Goal: Task Accomplishment & Management: Manage account settings

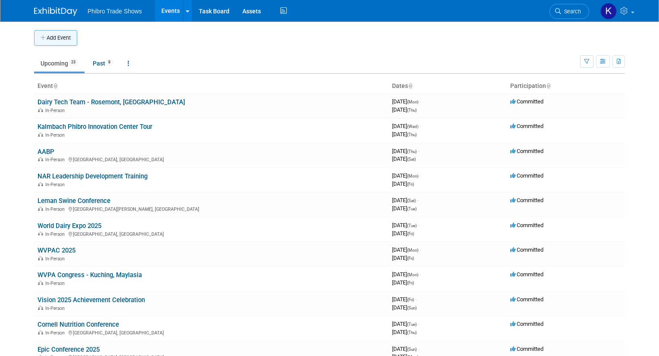
click at [49, 36] on button "Add Event" at bounding box center [55, 38] width 43 height 16
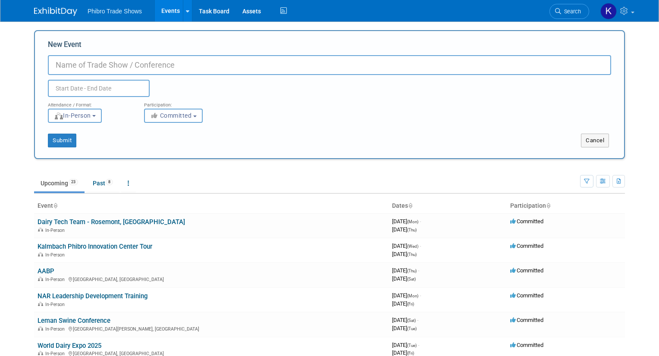
click at [150, 68] on input "New Event" at bounding box center [329, 65] width 563 height 20
type input "Animate - OmniGen Download Meeting"
click at [112, 86] on input "text" at bounding box center [99, 88] width 102 height 17
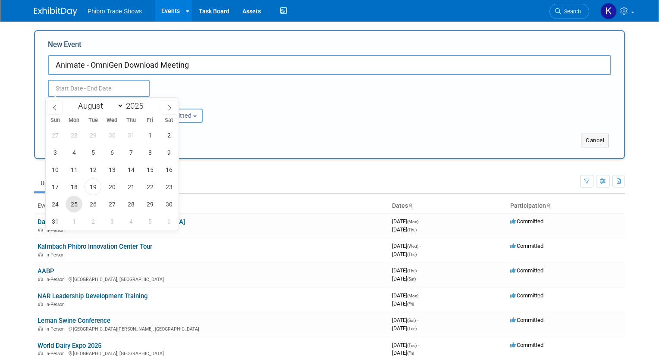
click at [75, 208] on span "25" at bounding box center [74, 204] width 17 height 17
click at [112, 206] on span "27" at bounding box center [112, 204] width 17 height 17
type input "Aug 25, 2025 to Aug 27, 2025"
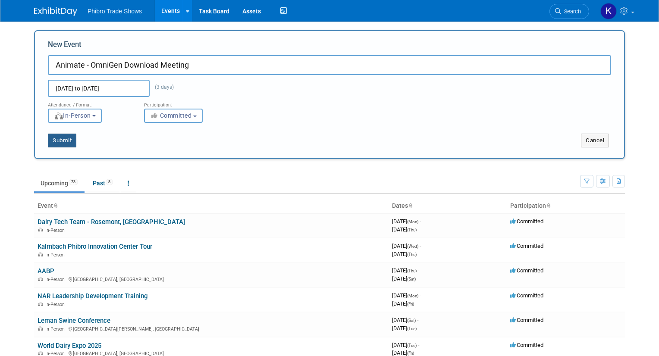
click at [55, 140] on button "Submit" at bounding box center [62, 141] width 28 height 14
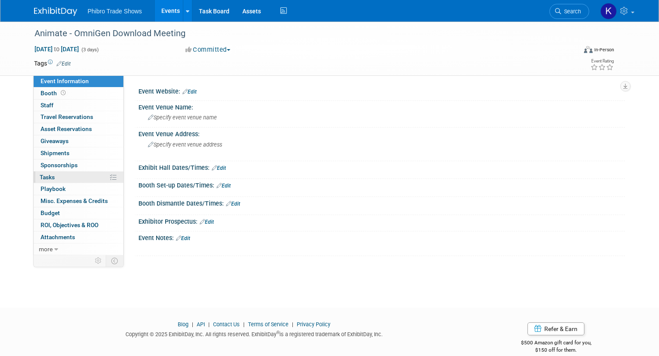
click at [107, 178] on link "0% Tasks 0%" at bounding box center [79, 178] width 90 height 12
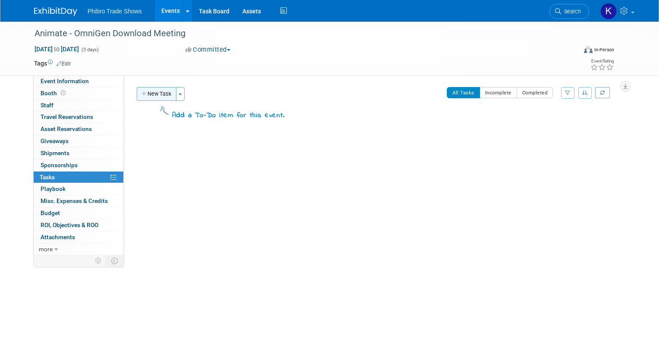
click at [156, 94] on button "New Task" at bounding box center [157, 94] width 40 height 14
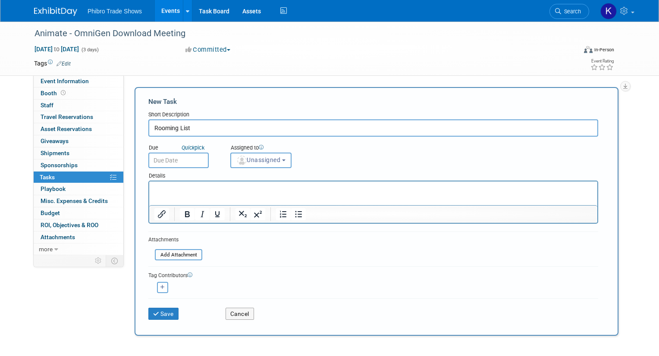
type input "Rooming List"
click at [179, 160] on input "text" at bounding box center [178, 161] width 60 height 16
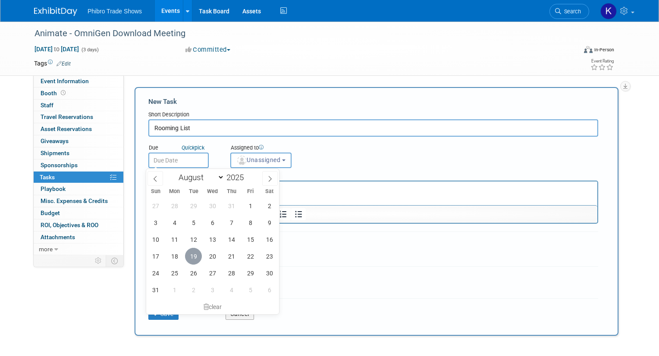
click at [194, 259] on span "19" at bounding box center [193, 256] width 17 height 17
type input "Aug 19, 2025"
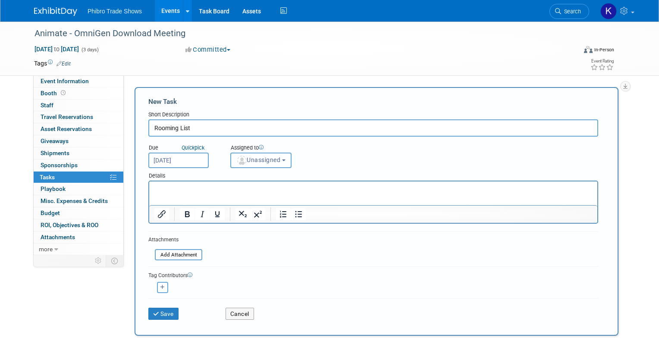
click at [260, 162] on span "Unassigned" at bounding box center [258, 160] width 44 height 7
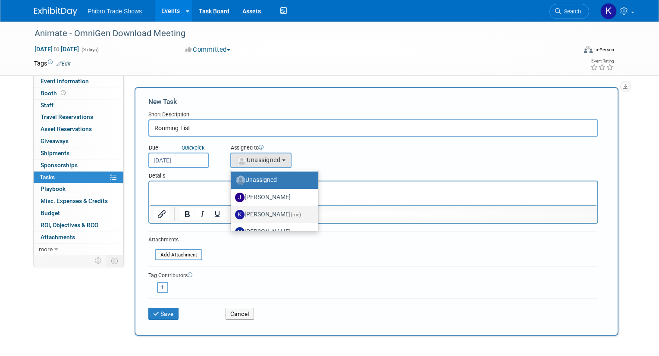
click at [279, 217] on label "Karol Ehmen (me)" at bounding box center [272, 215] width 75 height 14
click at [232, 217] on input "Karol Ehmen (me)" at bounding box center [229, 214] width 6 height 6
select select "729cd7f3-59d0-4d8a-94bc-16bf68cef9d8"
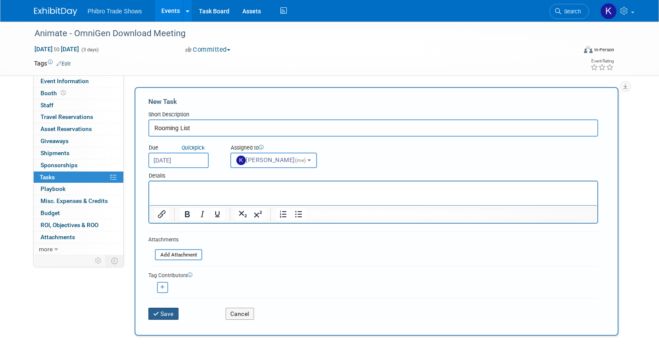
click at [162, 316] on button "Save" at bounding box center [163, 314] width 30 height 12
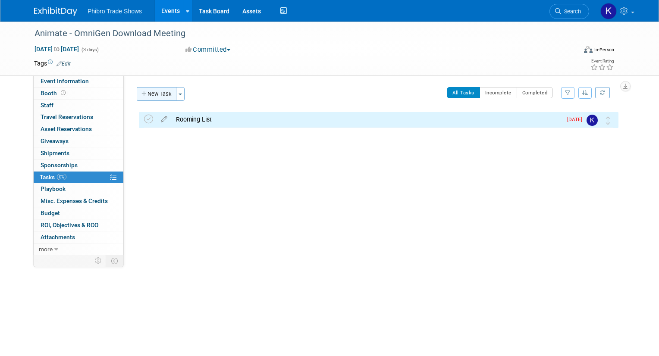
click at [156, 95] on button "New Task" at bounding box center [157, 94] width 40 height 14
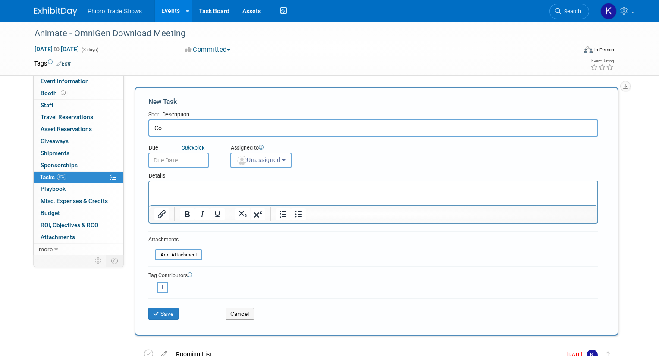
type input "C"
type input "B"
type input "RFP"
click at [174, 160] on input "text" at bounding box center [178, 161] width 60 height 16
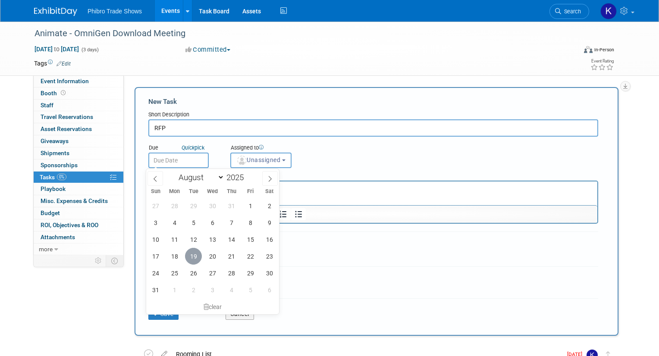
drag, startPoint x: 190, startPoint y: 255, endPoint x: 261, endPoint y: 171, distance: 110.2
click at [190, 255] on span "19" at bounding box center [193, 256] width 17 height 17
type input "Aug 19, 2025"
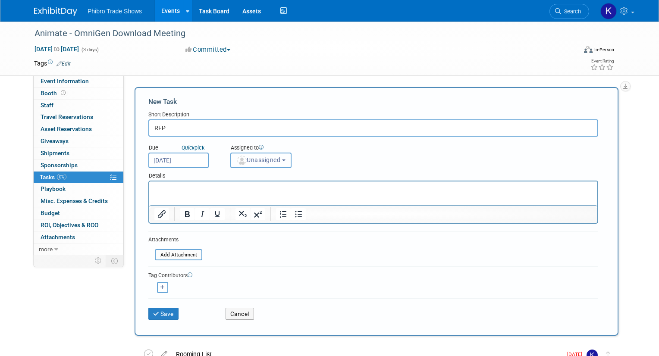
click at [258, 162] on span "Unassigned" at bounding box center [258, 160] width 44 height 7
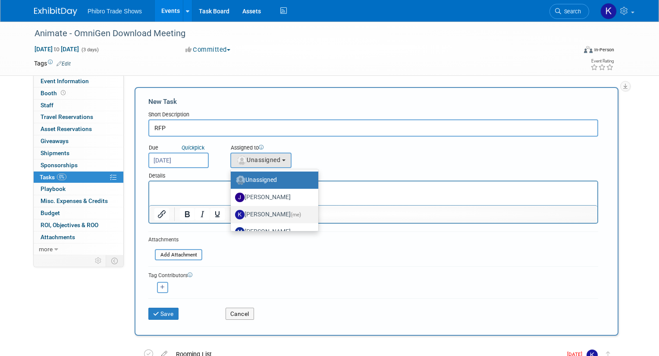
click at [265, 214] on label "Karol Ehmen (me)" at bounding box center [272, 215] width 75 height 14
click at [232, 214] on input "Karol Ehmen (me)" at bounding box center [229, 214] width 6 height 6
select select "729cd7f3-59d0-4d8a-94bc-16bf68cef9d8"
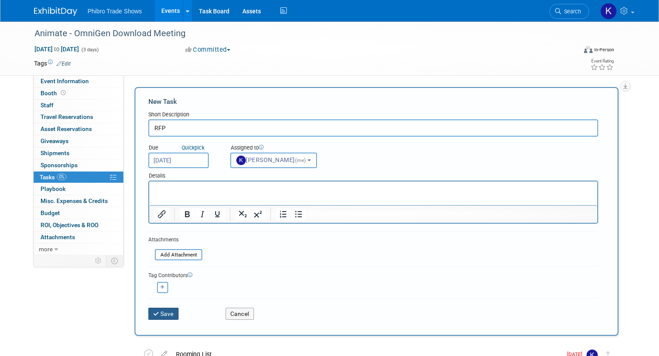
drag, startPoint x: 159, startPoint y: 313, endPoint x: 200, endPoint y: 228, distance: 94.7
click at [159, 313] on button "Save" at bounding box center [163, 314] width 30 height 12
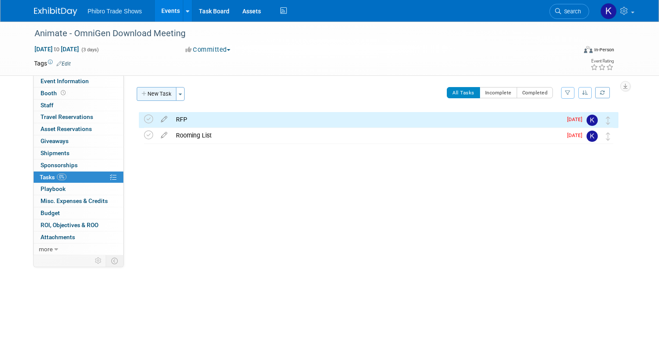
click at [163, 92] on button "New Task" at bounding box center [157, 94] width 40 height 14
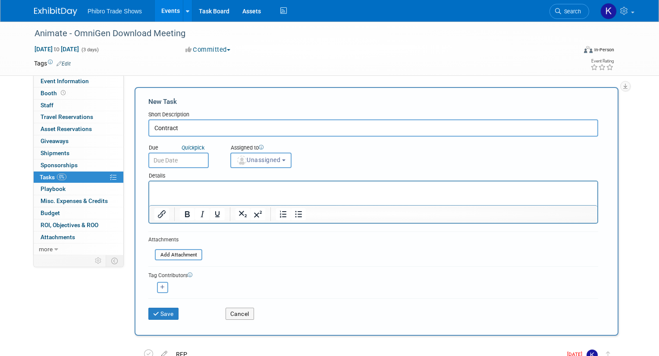
type input "Contract"
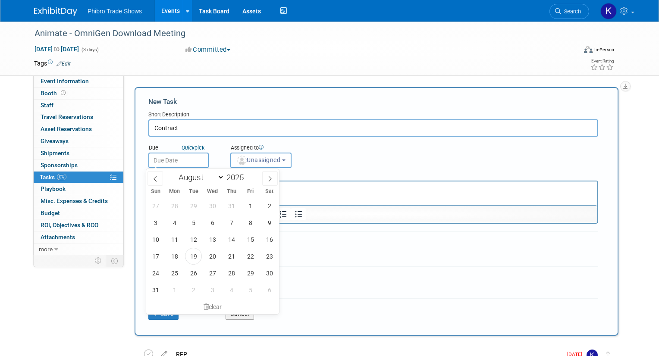
click at [189, 157] on input "text" at bounding box center [178, 161] width 60 height 16
click at [190, 255] on span "19" at bounding box center [193, 256] width 17 height 17
type input "Aug 19, 2025"
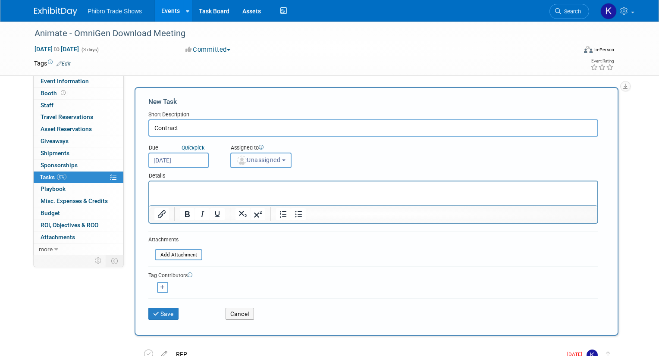
click at [254, 166] on button "Unassigned" at bounding box center [260, 161] width 61 height 16
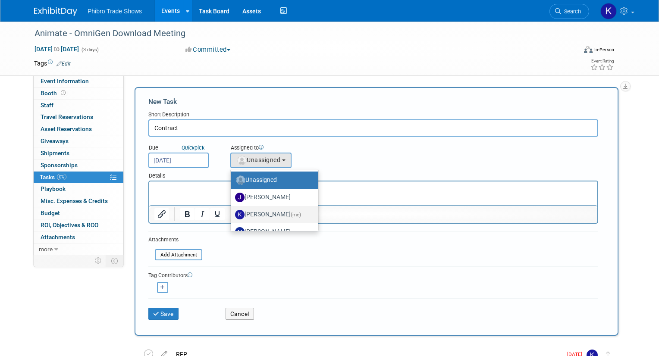
click at [259, 212] on label "Karol Ehmen (me)" at bounding box center [272, 215] width 75 height 14
click at [232, 212] on input "Karol Ehmen (me)" at bounding box center [229, 214] width 6 height 6
select select "729cd7f3-59d0-4d8a-94bc-16bf68cef9d8"
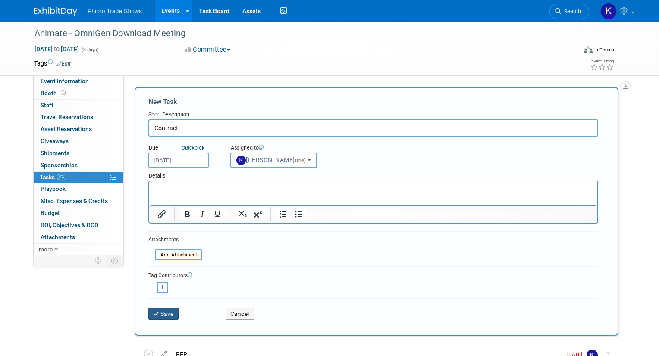
click at [164, 314] on button "Save" at bounding box center [163, 314] width 30 height 12
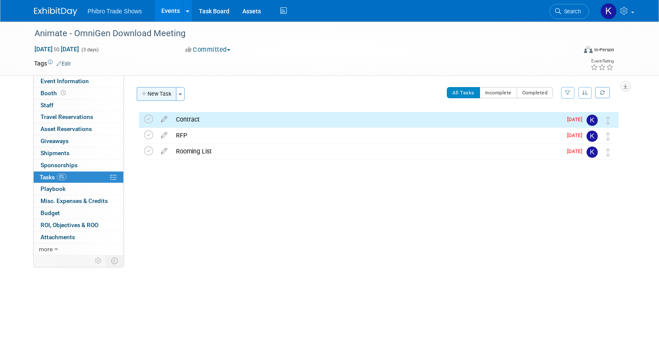
click at [160, 96] on button "New Task" at bounding box center [157, 94] width 40 height 14
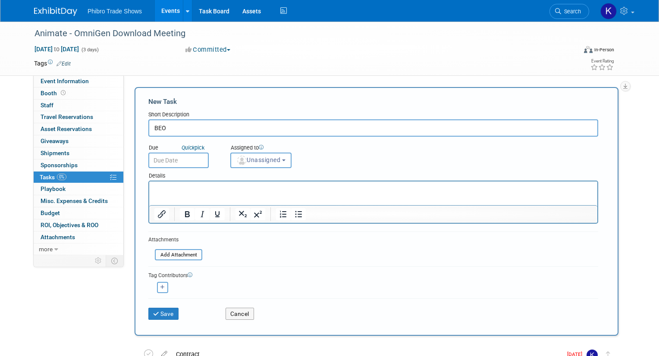
type input "BEO"
click at [173, 161] on input "text" at bounding box center [178, 161] width 60 height 16
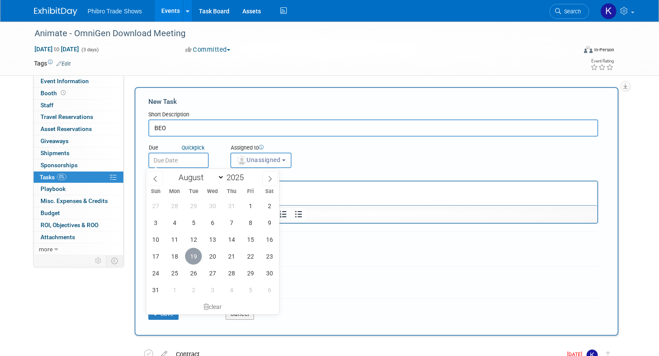
click at [197, 255] on span "19" at bounding box center [193, 256] width 17 height 17
type input "Aug 19, 2025"
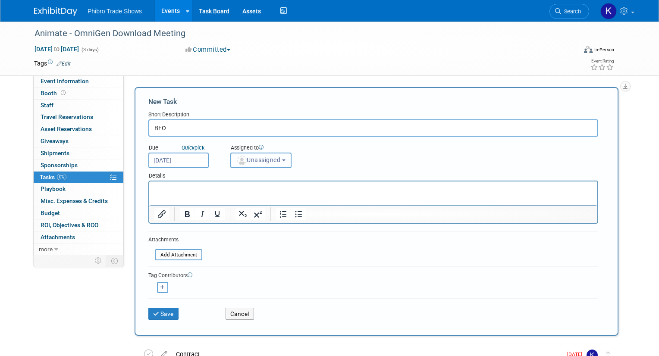
click at [267, 166] on button "Unassigned" at bounding box center [260, 161] width 61 height 16
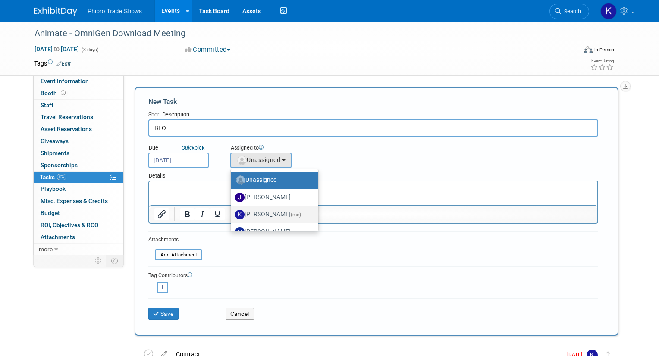
click at [265, 214] on label "Karol Ehmen (me)" at bounding box center [272, 215] width 75 height 14
click at [232, 214] on input "Karol Ehmen (me)" at bounding box center [229, 214] width 6 height 6
select select "729cd7f3-59d0-4d8a-94bc-16bf68cef9d8"
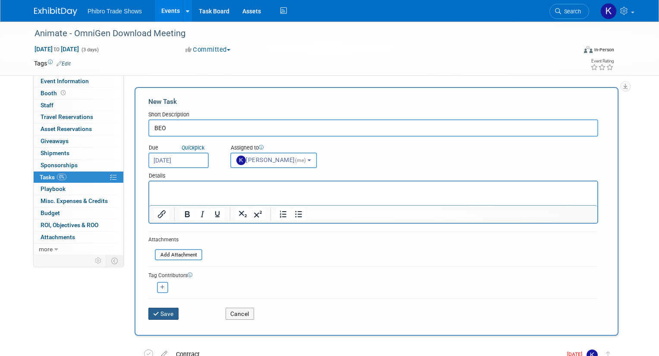
click at [160, 313] on button "Save" at bounding box center [163, 314] width 30 height 12
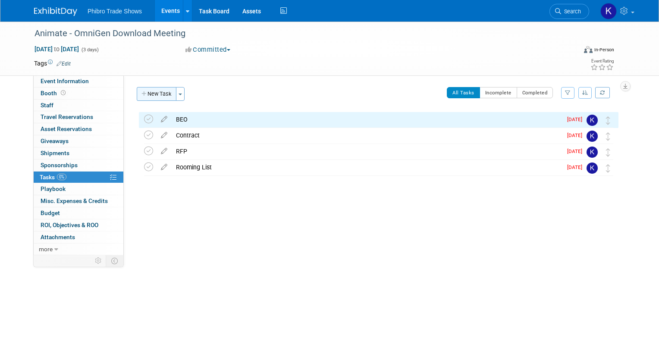
click at [162, 95] on button "New Task" at bounding box center [157, 94] width 40 height 14
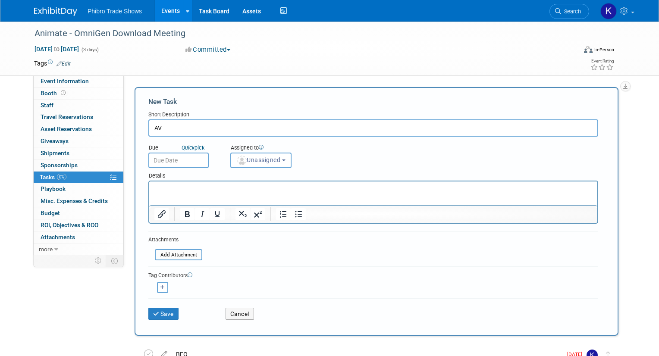
type input "AV"
click at [179, 160] on input "text" at bounding box center [178, 161] width 60 height 16
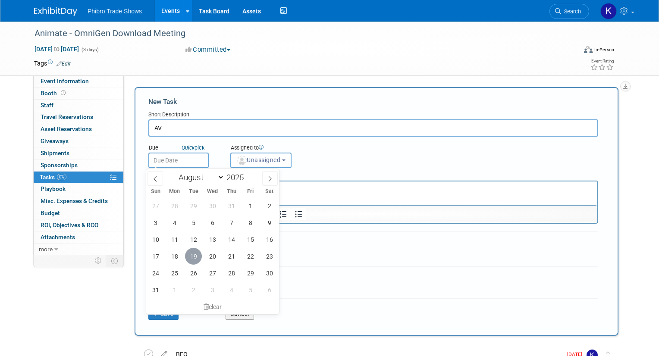
click at [195, 257] on span "19" at bounding box center [193, 256] width 17 height 17
type input "Aug 19, 2025"
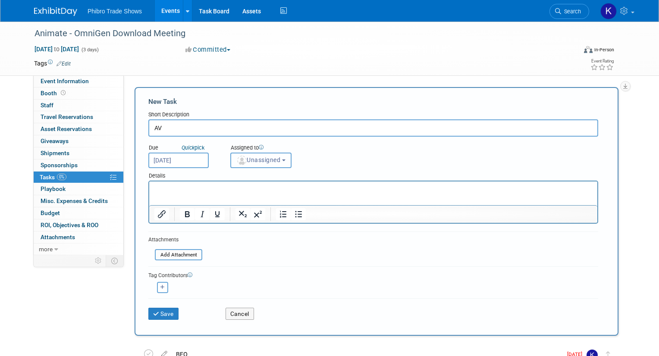
click at [277, 162] on span "Unassigned" at bounding box center [258, 160] width 44 height 7
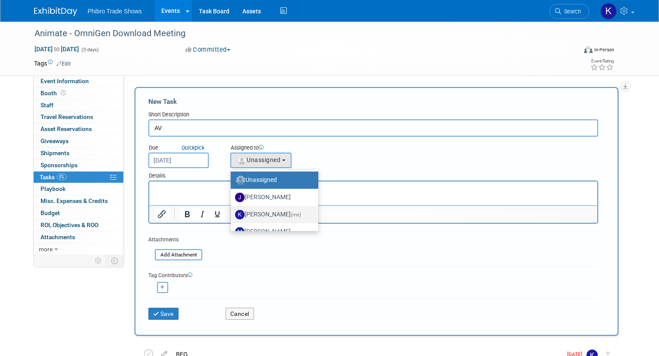
click at [274, 216] on label "Karol Ehmen (me)" at bounding box center [272, 215] width 75 height 14
click at [232, 216] on input "Karol Ehmen (me)" at bounding box center [229, 214] width 6 height 6
select select "729cd7f3-59d0-4d8a-94bc-16bf68cef9d8"
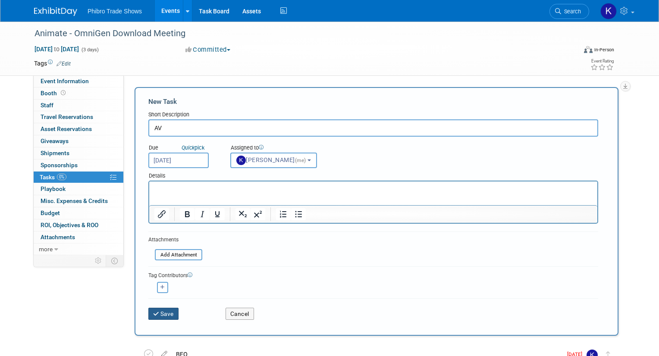
click at [161, 317] on button "Save" at bounding box center [163, 314] width 30 height 12
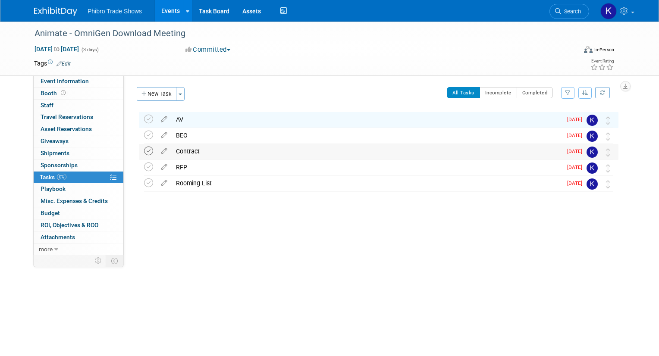
click at [147, 147] on icon at bounding box center [148, 151] width 9 height 9
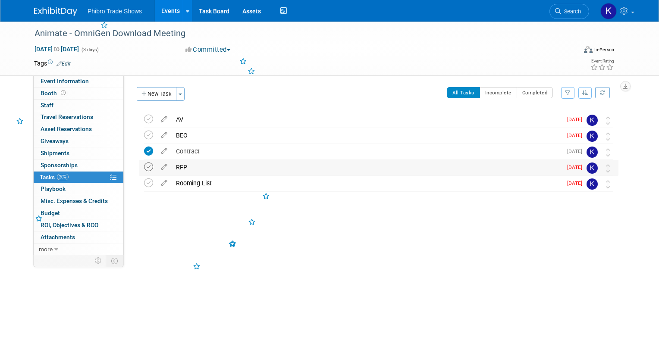
click at [149, 170] on icon at bounding box center [148, 167] width 9 height 9
click at [145, 183] on icon at bounding box center [148, 183] width 9 height 9
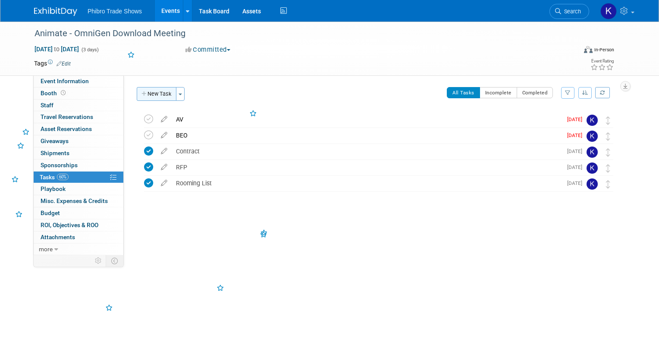
click at [155, 89] on button "New Task" at bounding box center [157, 94] width 40 height 14
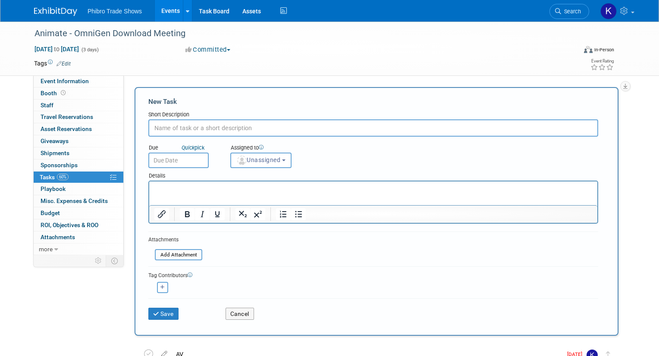
type input "C"
type input "Updated Rooming List Sent"
click at [173, 156] on input "text" at bounding box center [178, 161] width 60 height 16
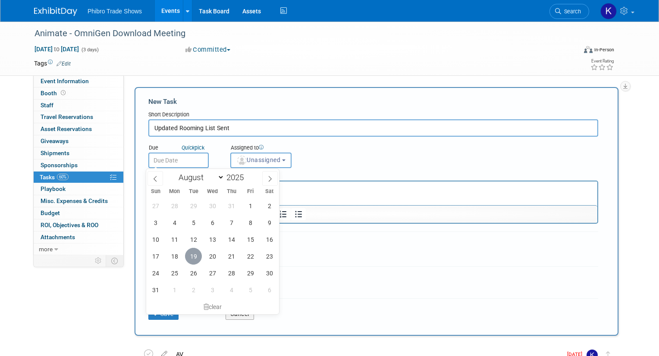
click at [201, 251] on div "27 28 29 30 31 1 2 3 4 5 6 7 8 9 10 11 12 13 14 15 16 17 18 19 20 21 22 23 24 2…" at bounding box center [212, 248] width 133 height 101
click at [274, 156] on button "Unassigned" at bounding box center [260, 161] width 61 height 16
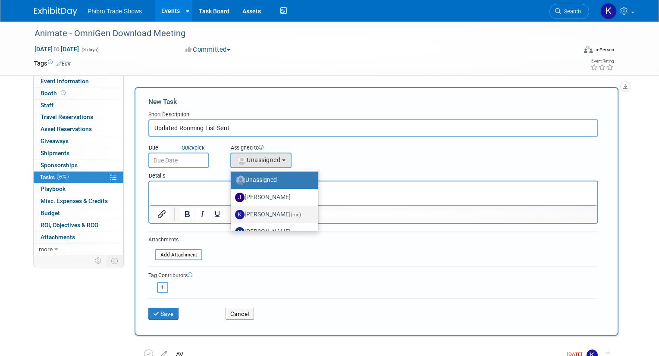
click at [291, 213] on span "(me)" at bounding box center [296, 215] width 10 height 6
click at [232, 213] on input "Karol Ehmen (me)" at bounding box center [229, 214] width 6 height 6
select select "729cd7f3-59d0-4d8a-94bc-16bf68cef9d8"
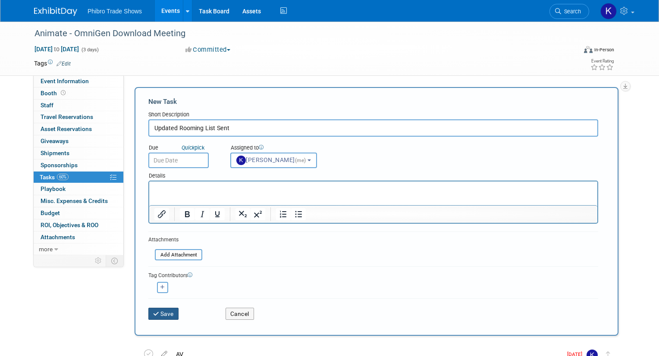
click at [165, 311] on button "Save" at bounding box center [163, 314] width 30 height 12
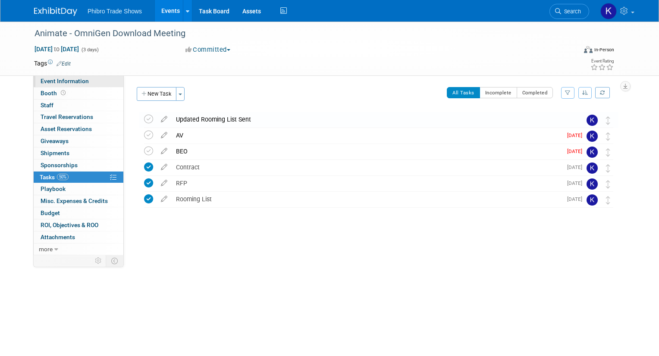
click at [60, 77] on link "Event Information" at bounding box center [79, 81] width 90 height 12
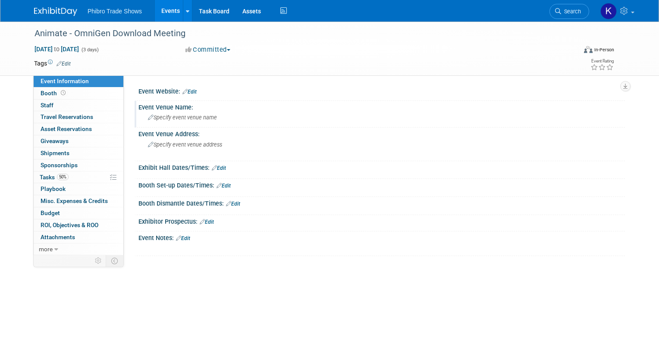
click at [197, 116] on span "Specify event venue name" at bounding box center [182, 117] width 69 height 6
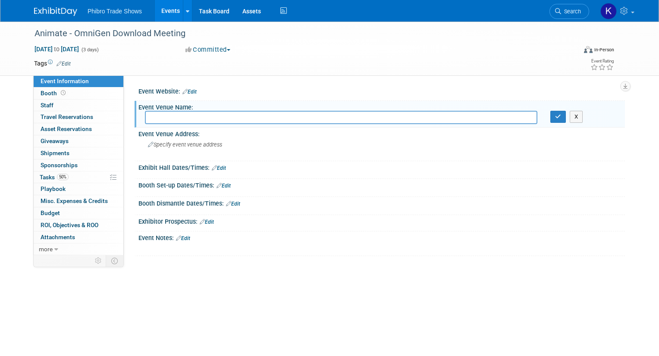
click at [164, 116] on input "text" at bounding box center [341, 117] width 393 height 13
type input "Hampton Inn & Suites Rosemont Chicago O'Hare"
click at [201, 150] on div "Specify event venue address" at bounding box center [240, 148] width 190 height 20
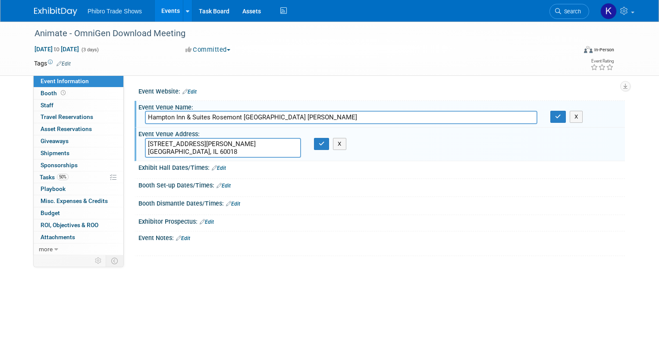
type textarea "9480 W. Higgins Rd. Rosemont, IL 60018"
click at [148, 238] on div "Event Notes: Edit" at bounding box center [381, 237] width 487 height 11
click at [185, 237] on link "Edit" at bounding box center [183, 239] width 14 height 6
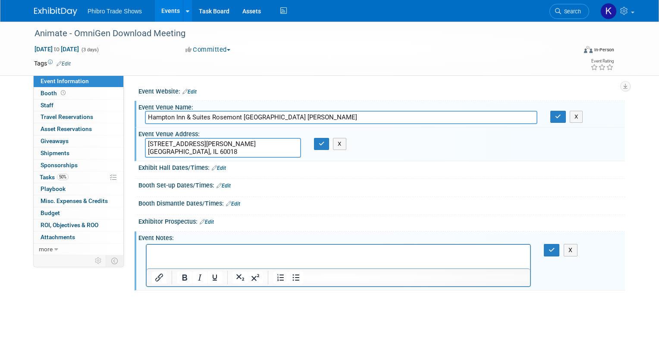
click at [188, 245] on html at bounding box center [339, 251] width 384 height 12
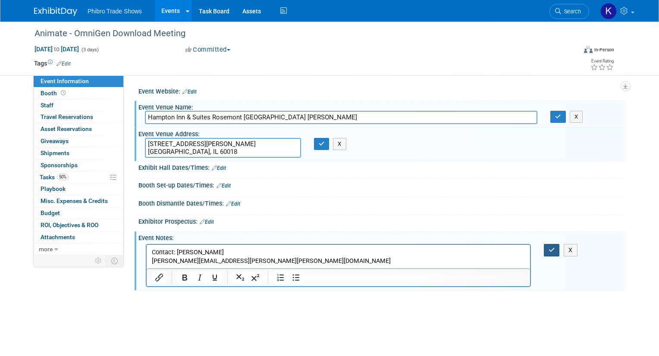
click at [550, 255] on button "button" at bounding box center [552, 250] width 16 height 13
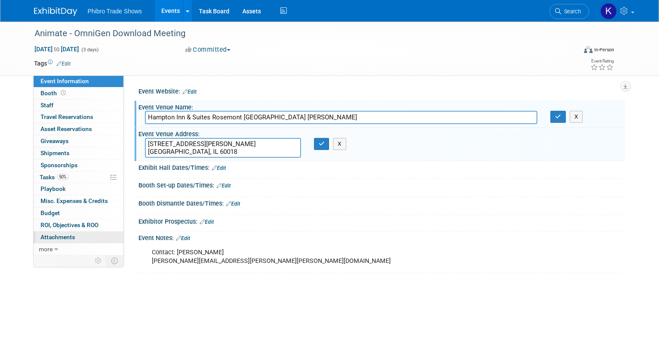
click at [47, 239] on span "Attachments 0" at bounding box center [58, 237] width 35 height 7
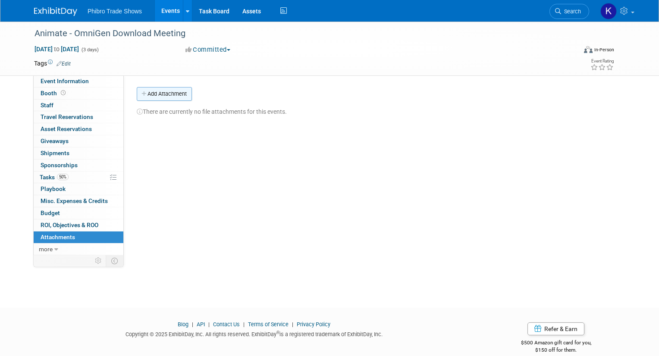
click at [148, 93] on button "Add Attachment" at bounding box center [164, 94] width 55 height 14
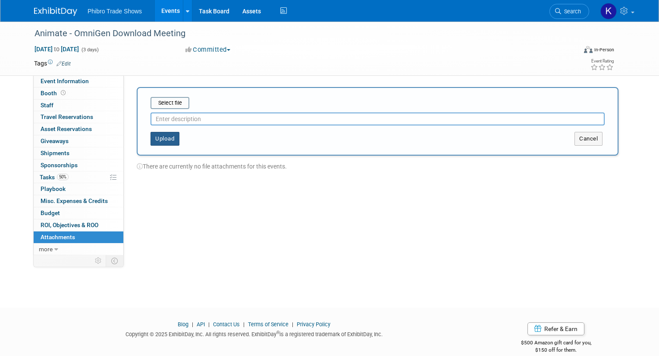
click at [161, 139] on button "Upload" at bounding box center [165, 139] width 29 height 14
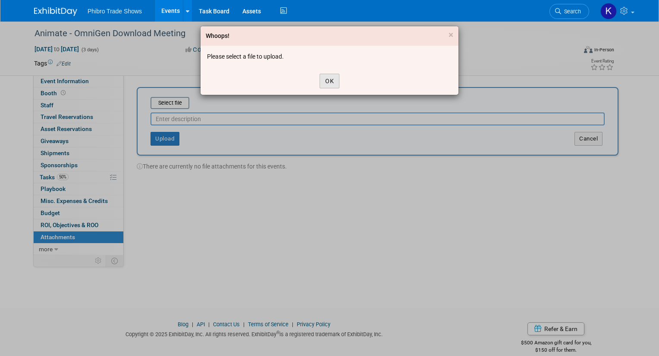
click at [335, 77] on button "OK" at bounding box center [330, 81] width 20 height 15
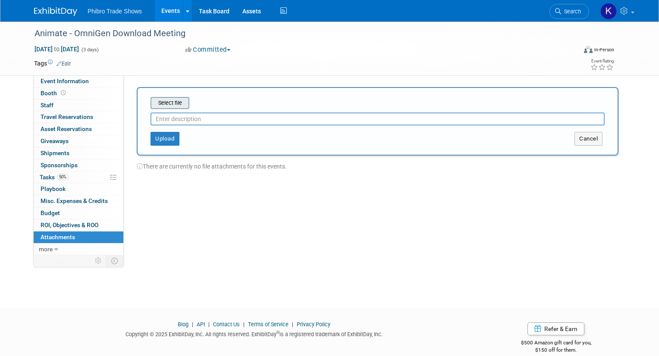
click at [179, 107] on input "file" at bounding box center [137, 103] width 103 height 10
click at [171, 137] on button "Upload" at bounding box center [165, 136] width 29 height 14
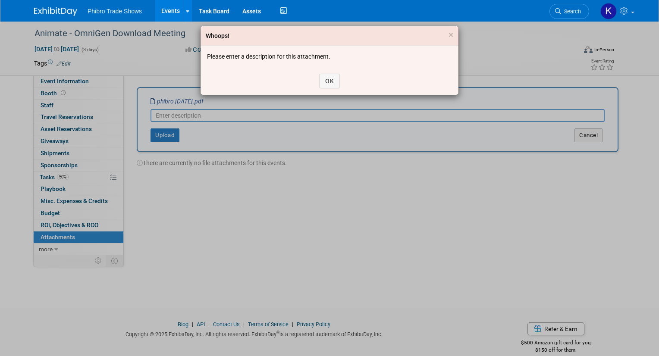
click at [254, 117] on div "Whoops! × Please enter a description for this attachment. OK" at bounding box center [329, 178] width 659 height 356
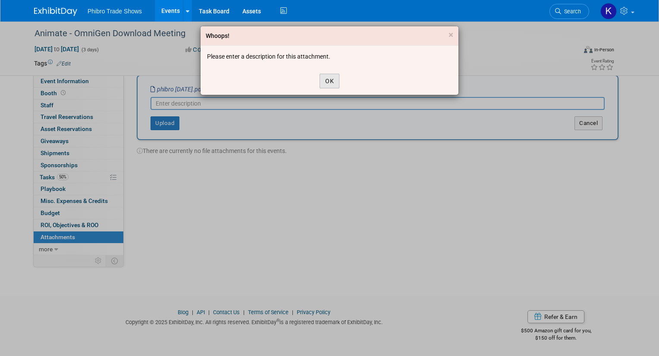
click at [336, 80] on button "OK" at bounding box center [330, 81] width 20 height 15
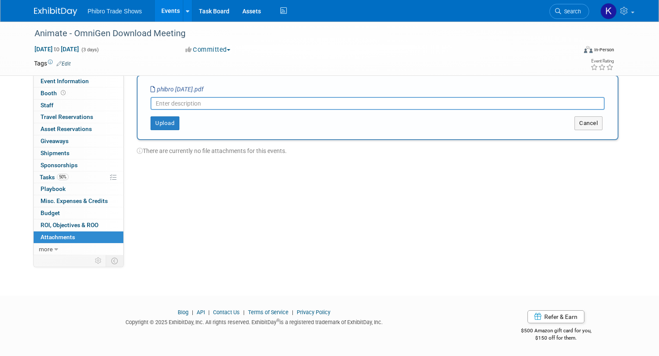
click at [283, 107] on input "text" at bounding box center [378, 103] width 454 height 13
click at [156, 123] on button "Upload" at bounding box center [165, 123] width 29 height 14
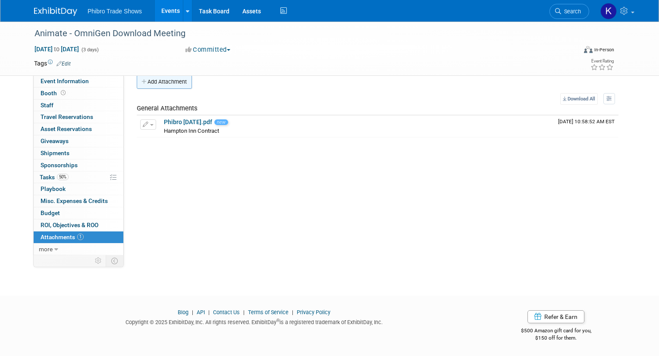
click at [169, 85] on button "Add Attachment" at bounding box center [164, 82] width 55 height 14
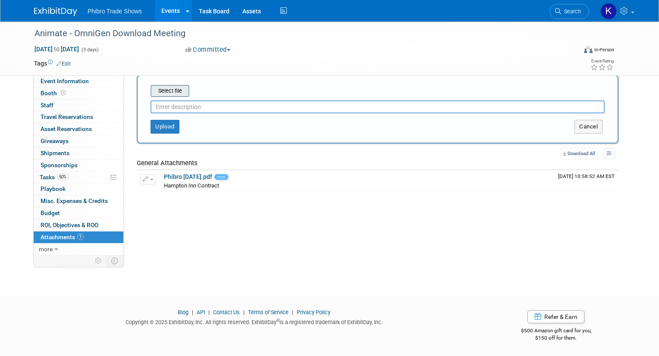
click at [171, 92] on input "file" at bounding box center [137, 91] width 103 height 10
click at [178, 95] on input "file" at bounding box center [137, 91] width 103 height 10
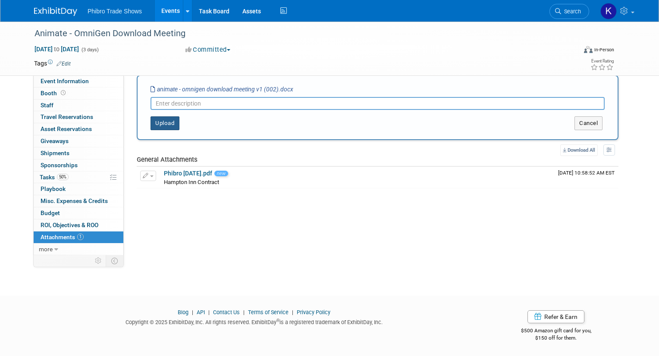
click at [172, 124] on button "Upload" at bounding box center [165, 123] width 29 height 14
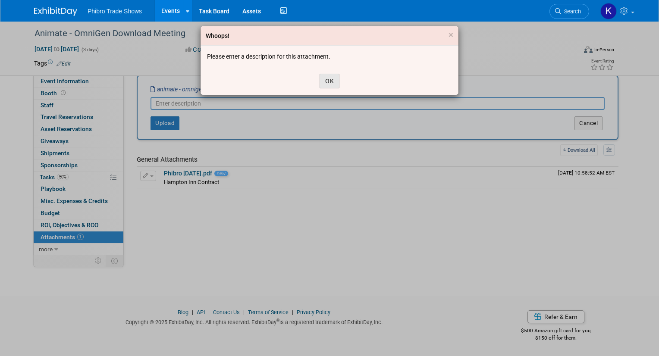
click at [326, 81] on button "OK" at bounding box center [330, 81] width 20 height 15
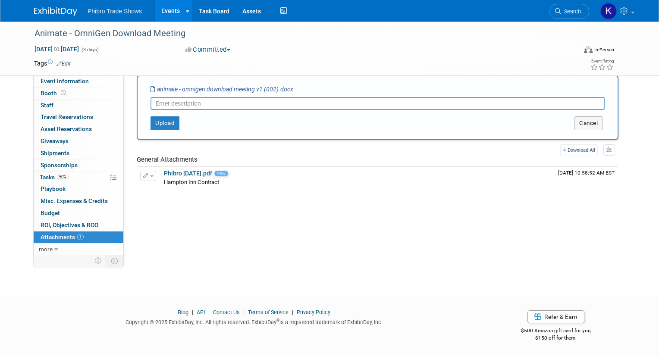
click at [334, 109] on input "text" at bounding box center [378, 103] width 454 height 13
type input "Agenda"
click at [157, 128] on button "Upload" at bounding box center [165, 123] width 29 height 14
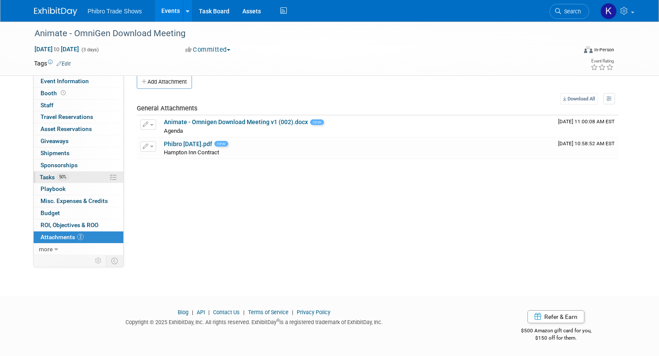
click at [81, 180] on link "50% Tasks 50%" at bounding box center [79, 178] width 90 height 12
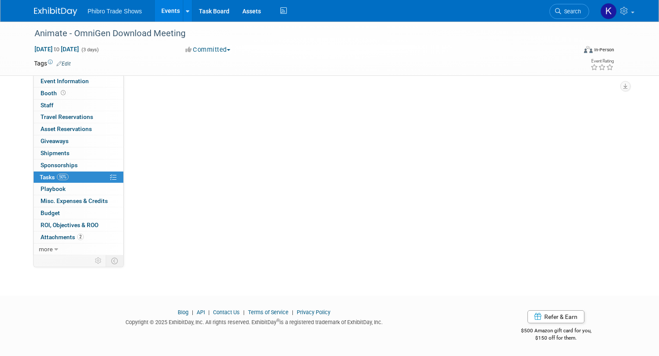
scroll to position [0, 0]
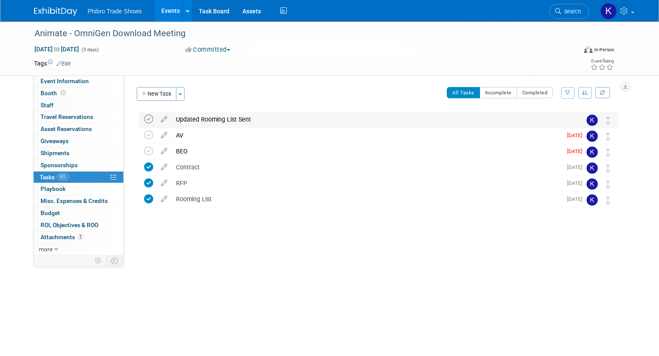
click at [147, 119] on icon at bounding box center [148, 119] width 9 height 9
click at [157, 94] on button "New Task" at bounding box center [157, 94] width 40 height 14
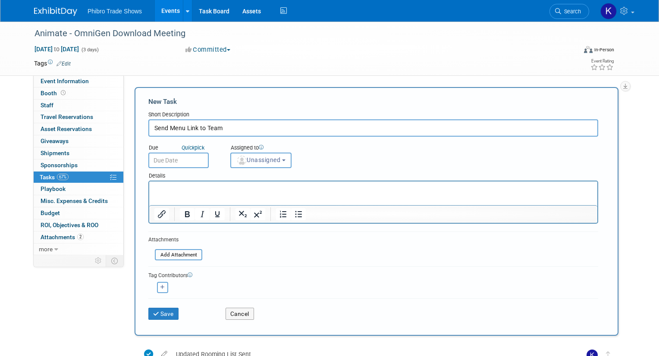
type input "Send Menu Link to Team"
click at [200, 162] on input "text" at bounding box center [178, 161] width 60 height 16
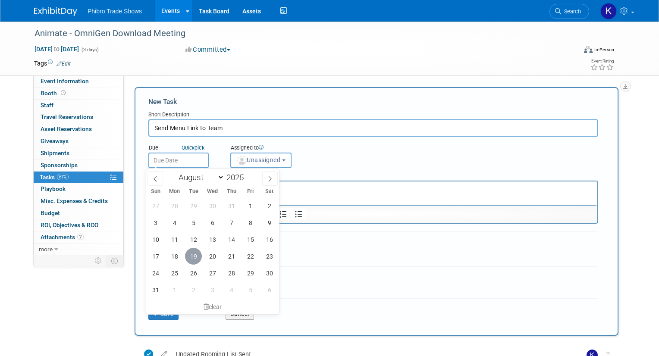
click at [191, 258] on span "19" at bounding box center [193, 256] width 17 height 17
type input "Aug 19, 2025"
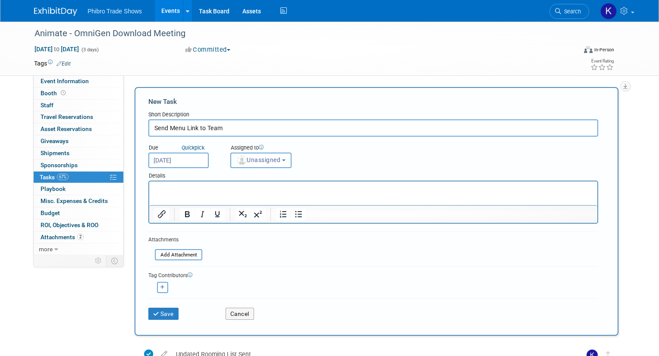
click at [266, 159] on span "Unassigned" at bounding box center [258, 160] width 44 height 7
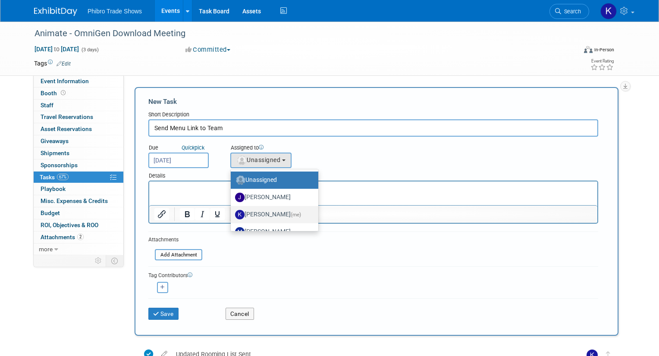
click at [265, 215] on label "Karol Ehmen (me)" at bounding box center [272, 215] width 75 height 14
click at [232, 215] on input "Karol Ehmen (me)" at bounding box center [229, 214] width 6 height 6
select select "729cd7f3-59d0-4d8a-94bc-16bf68cef9d8"
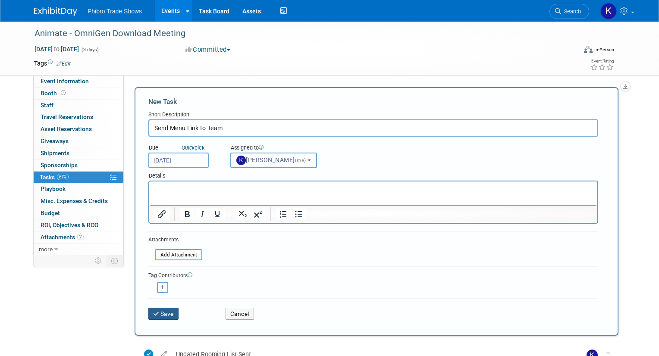
click at [164, 316] on button "Save" at bounding box center [163, 314] width 30 height 12
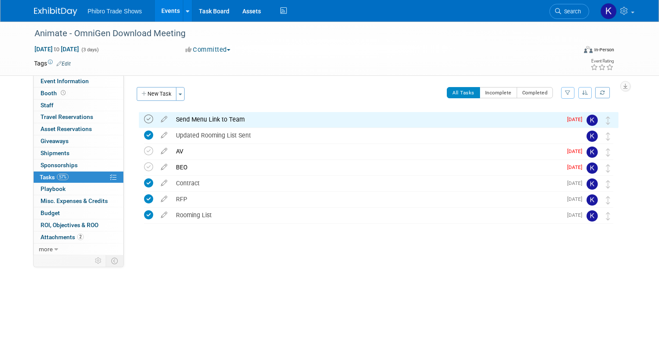
click at [145, 119] on icon at bounding box center [148, 119] width 9 height 9
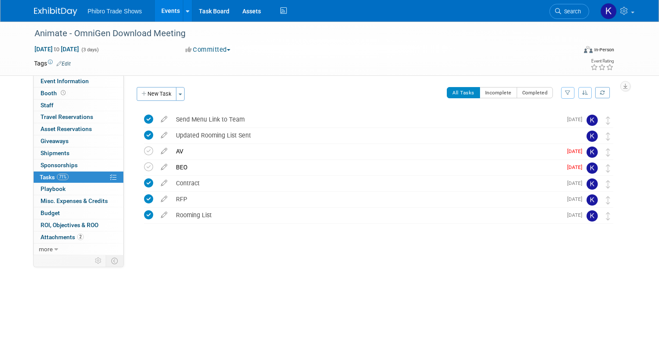
click at [202, 268] on div "Animate - OmniGen Download Meeting Aug 25, 2025 to Aug 27, 2025 (3 days) Aug 25…" at bounding box center [329, 157] width 659 height 271
click at [164, 94] on button "New Task" at bounding box center [157, 94] width 40 height 14
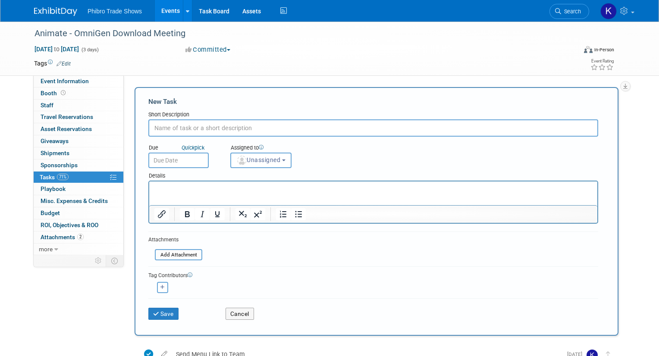
type input "o"
type input "Order Lunches"
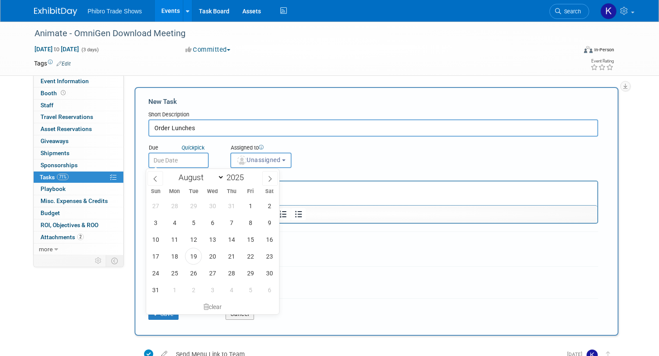
click at [180, 154] on input "text" at bounding box center [178, 161] width 60 height 16
click at [230, 256] on span "21" at bounding box center [231, 256] width 17 height 17
type input "Aug 21, 2025"
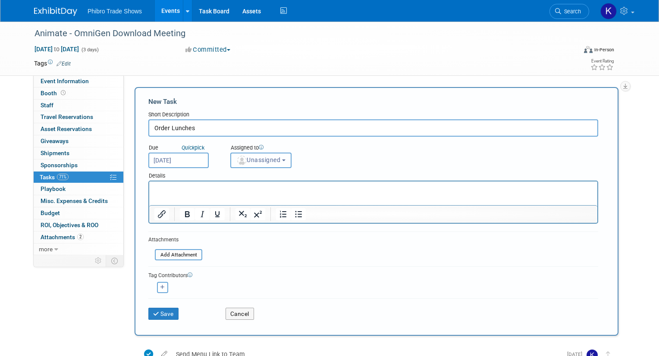
click at [286, 158] on button "Unassigned" at bounding box center [260, 161] width 61 height 16
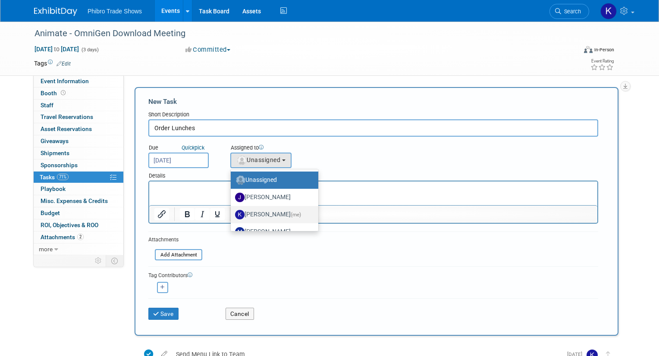
click at [272, 213] on label "Karol Ehmen (me)" at bounding box center [272, 215] width 75 height 14
click at [232, 213] on input "Karol Ehmen (me)" at bounding box center [229, 214] width 6 height 6
select select "729cd7f3-59d0-4d8a-94bc-16bf68cef9d8"
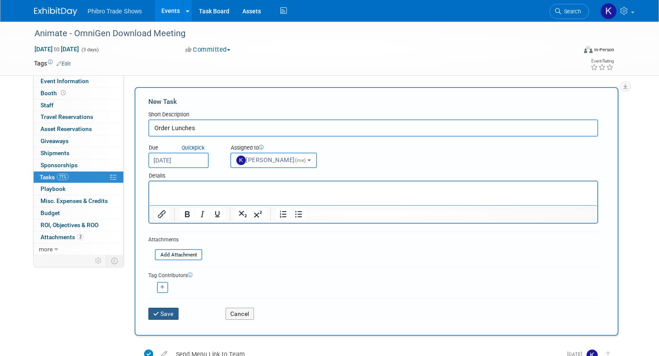
click at [168, 316] on button "Save" at bounding box center [163, 314] width 30 height 12
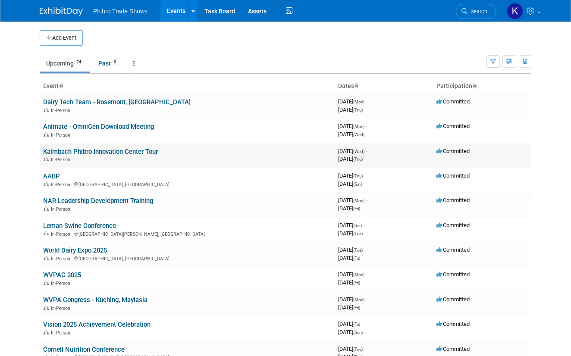
click at [170, 160] on div "In-Person" at bounding box center [187, 159] width 288 height 7
